Goal: Task Accomplishment & Management: Use online tool/utility

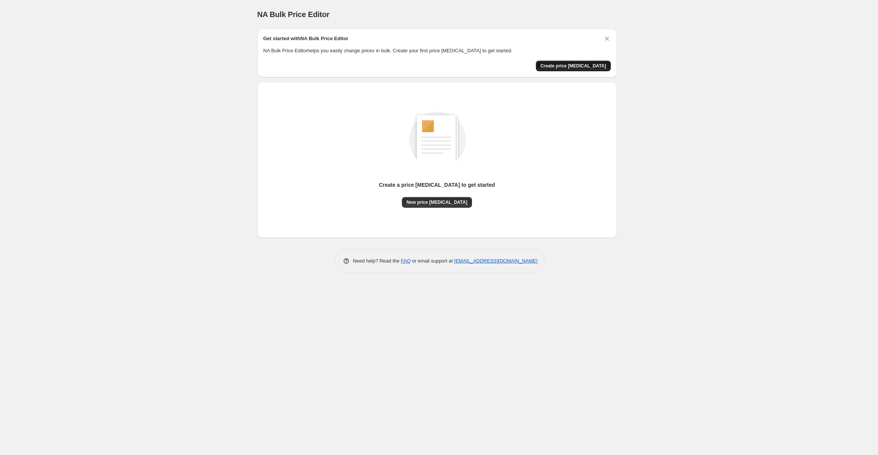
click at [591, 66] on span "Create price [MEDICAL_DATA]" at bounding box center [574, 66] width 66 height 6
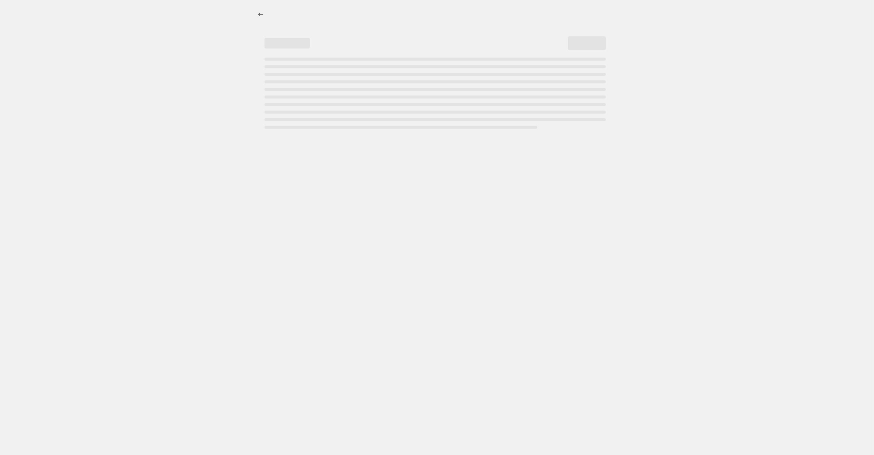
select select "percentage"
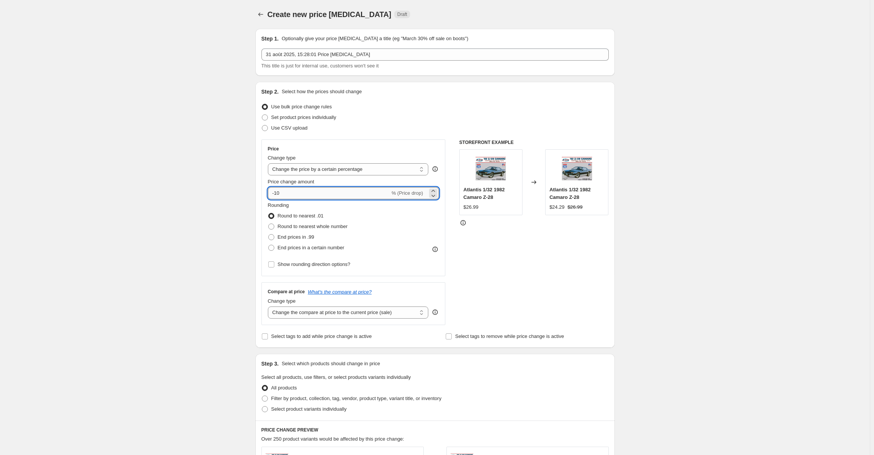
click at [279, 194] on input "-10" at bounding box center [329, 193] width 122 height 12
drag, startPoint x: 284, startPoint y: 193, endPoint x: 277, endPoint y: 192, distance: 7.3
click at [277, 192] on input "-10" at bounding box center [329, 193] width 122 height 12
type input "-85"
click at [703, 229] on div "Create new price change job. This page is ready Create new price change job Dra…" at bounding box center [435, 381] width 870 height 762
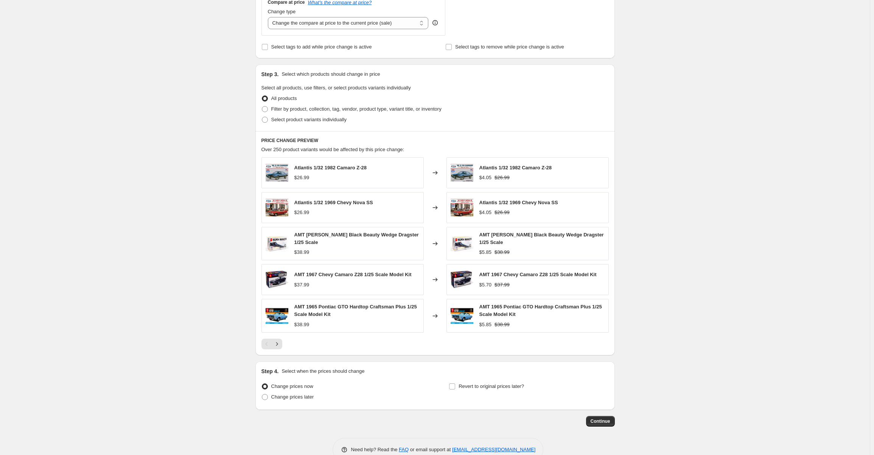
scroll to position [305, 0]
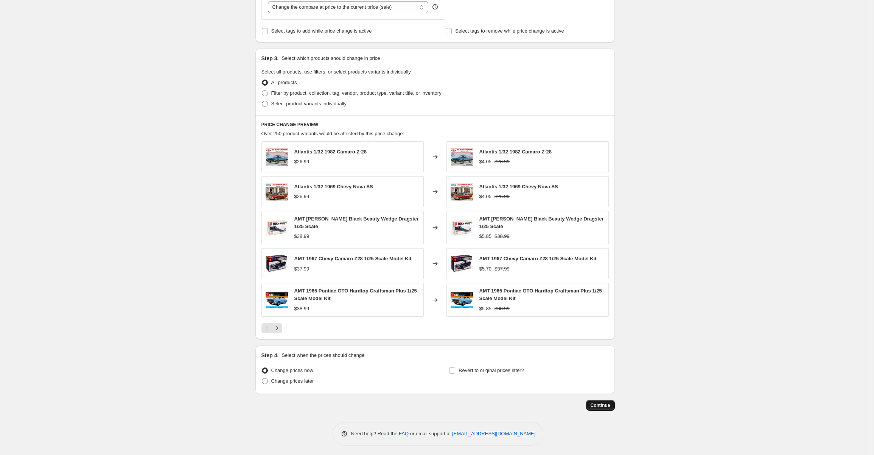
click at [605, 403] on span "Continue" at bounding box center [601, 405] width 20 height 6
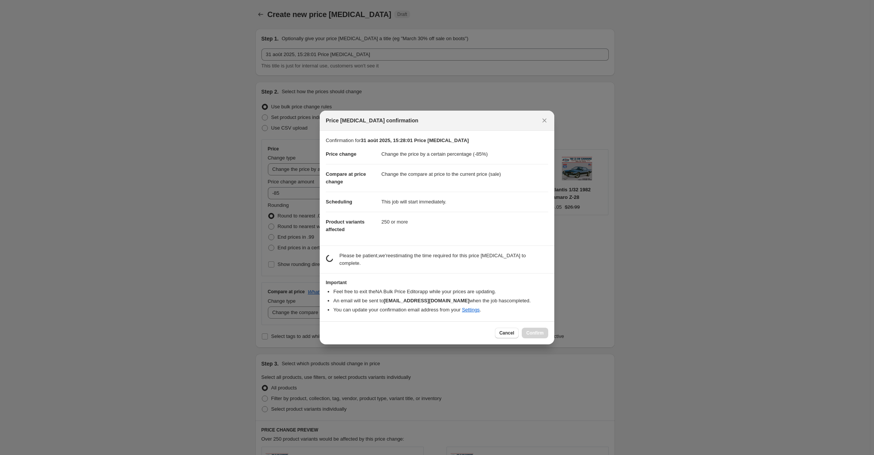
scroll to position [0, 0]
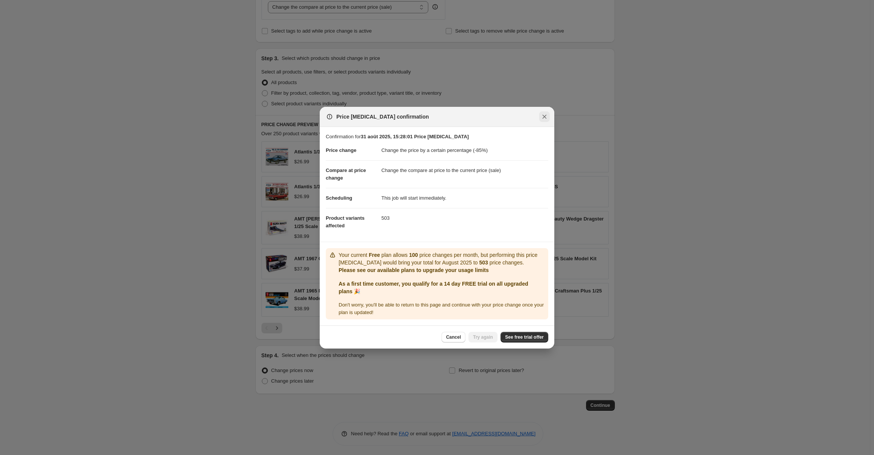
click at [544, 116] on icon "Close" at bounding box center [545, 117] width 8 height 8
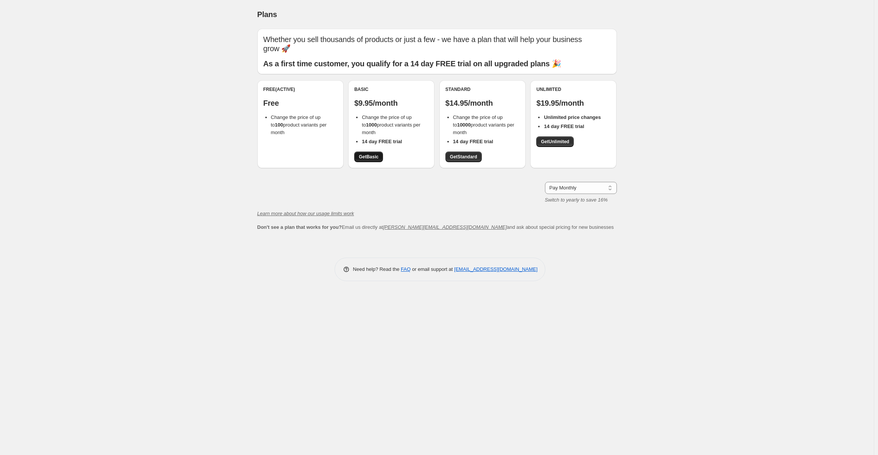
click at [363, 156] on span "Get Basic" at bounding box center [369, 157] width 20 height 6
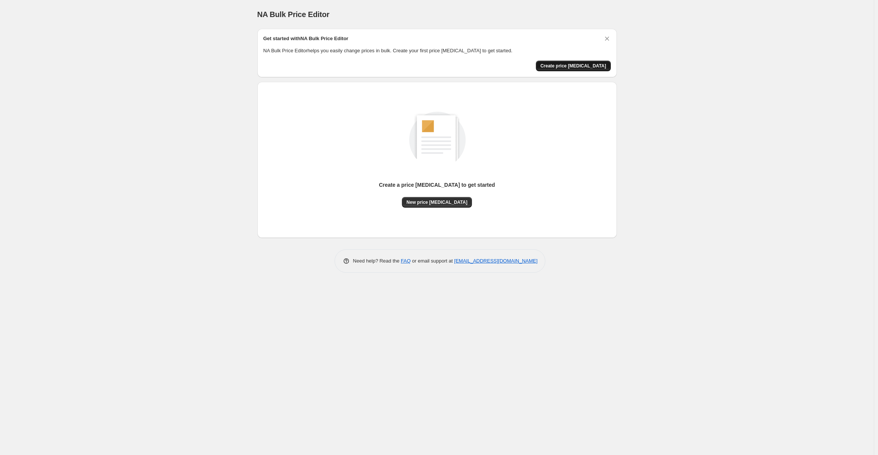
click at [586, 64] on span "Create price [MEDICAL_DATA]" at bounding box center [574, 66] width 66 height 6
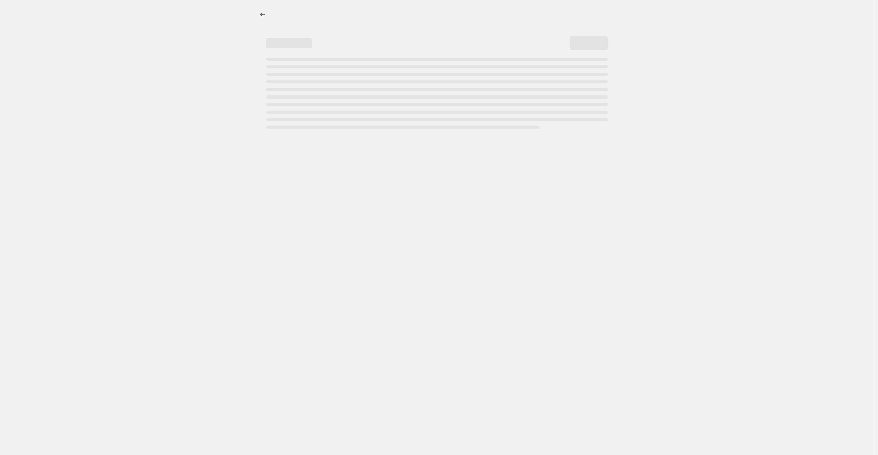
select select "percentage"
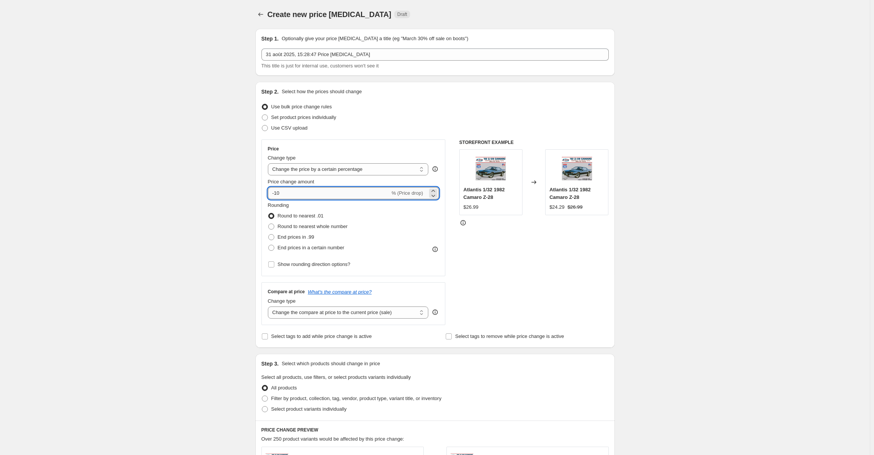
drag, startPoint x: 300, startPoint y: 192, endPoint x: 277, endPoint y: 193, distance: 22.7
click at [277, 193] on input "-10" at bounding box center [329, 193] width 122 height 12
type input "-85"
click at [721, 230] on div "Create new price [MEDICAL_DATA]. This page is ready Create new price [MEDICAL_D…" at bounding box center [435, 381] width 870 height 762
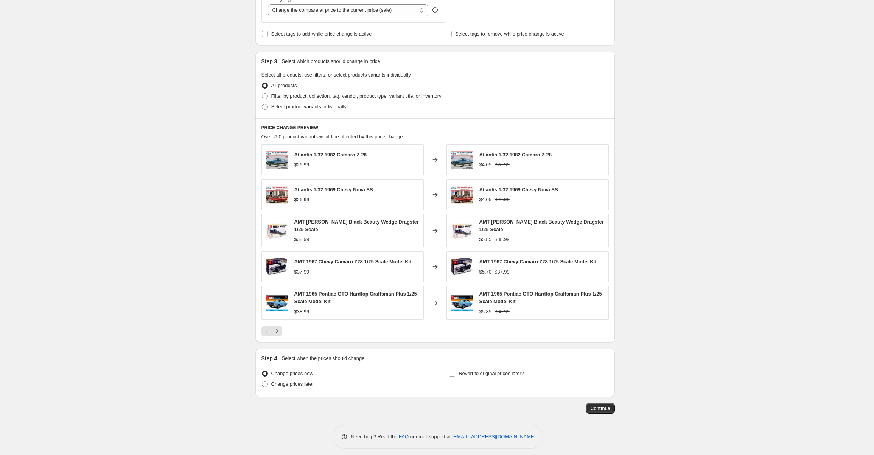
scroll to position [303, 0]
click at [600, 407] on span "Continue" at bounding box center [601, 407] width 20 height 6
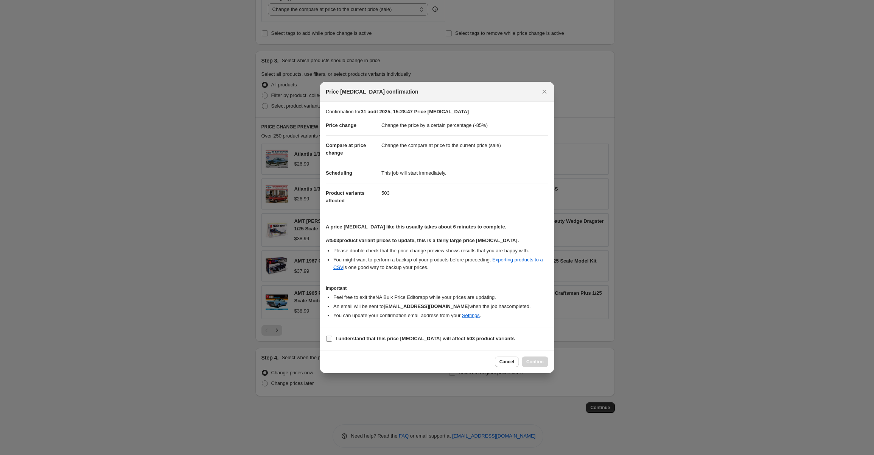
click at [329, 338] on input "I understand that this price [MEDICAL_DATA] will affect 503 product variants" at bounding box center [329, 338] width 6 height 6
checkbox input "true"
drag, startPoint x: 539, startPoint y: 361, endPoint x: 536, endPoint y: 357, distance: 4.6
click at [538, 360] on span "Confirm" at bounding box center [535, 361] width 17 height 6
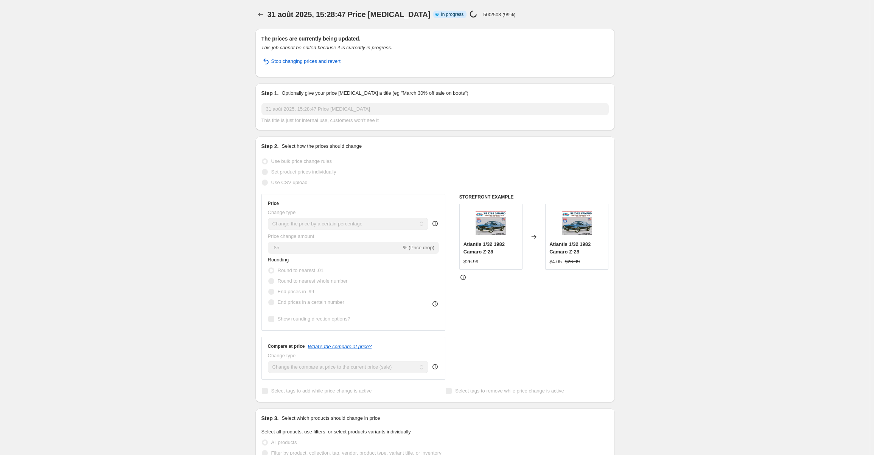
select select "percentage"
